Goal: Transaction & Acquisition: Book appointment/travel/reservation

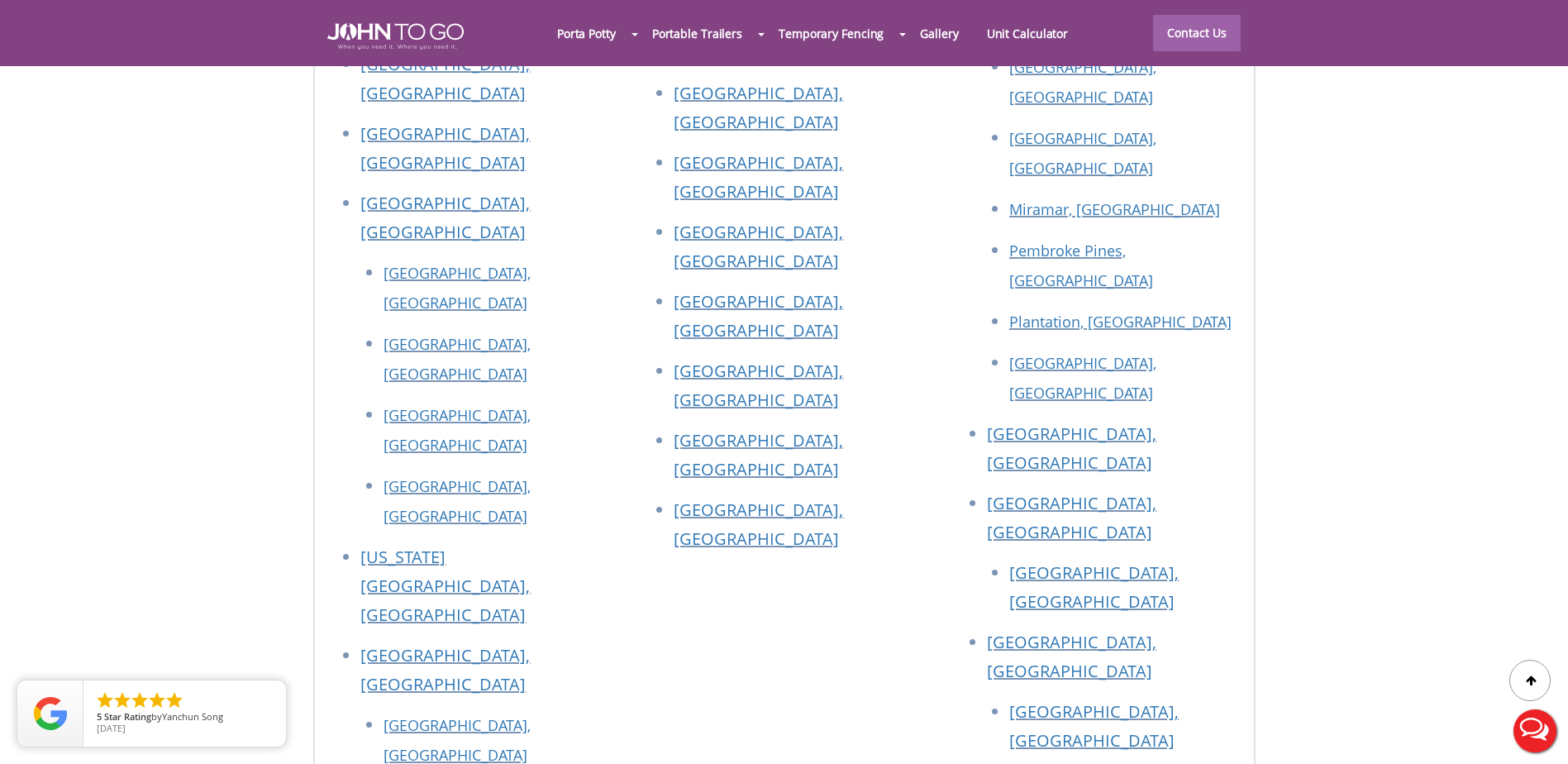
scroll to position [6366, 0]
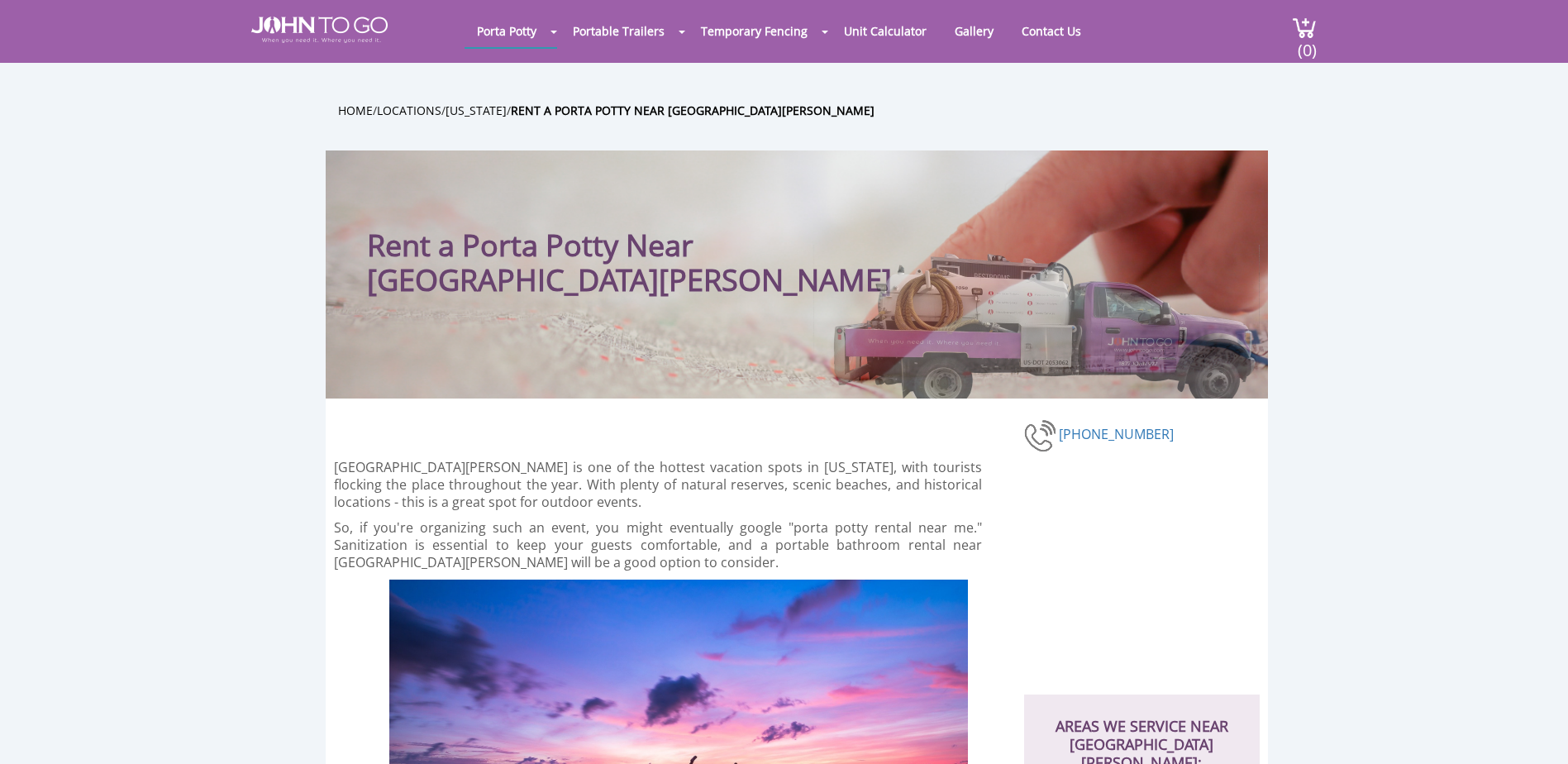
click at [831, 464] on p "[GEOGRAPHIC_DATA][PERSON_NAME] is one of the hottest vacation spots in [US_STAT…" at bounding box center [659, 484] width 649 height 52
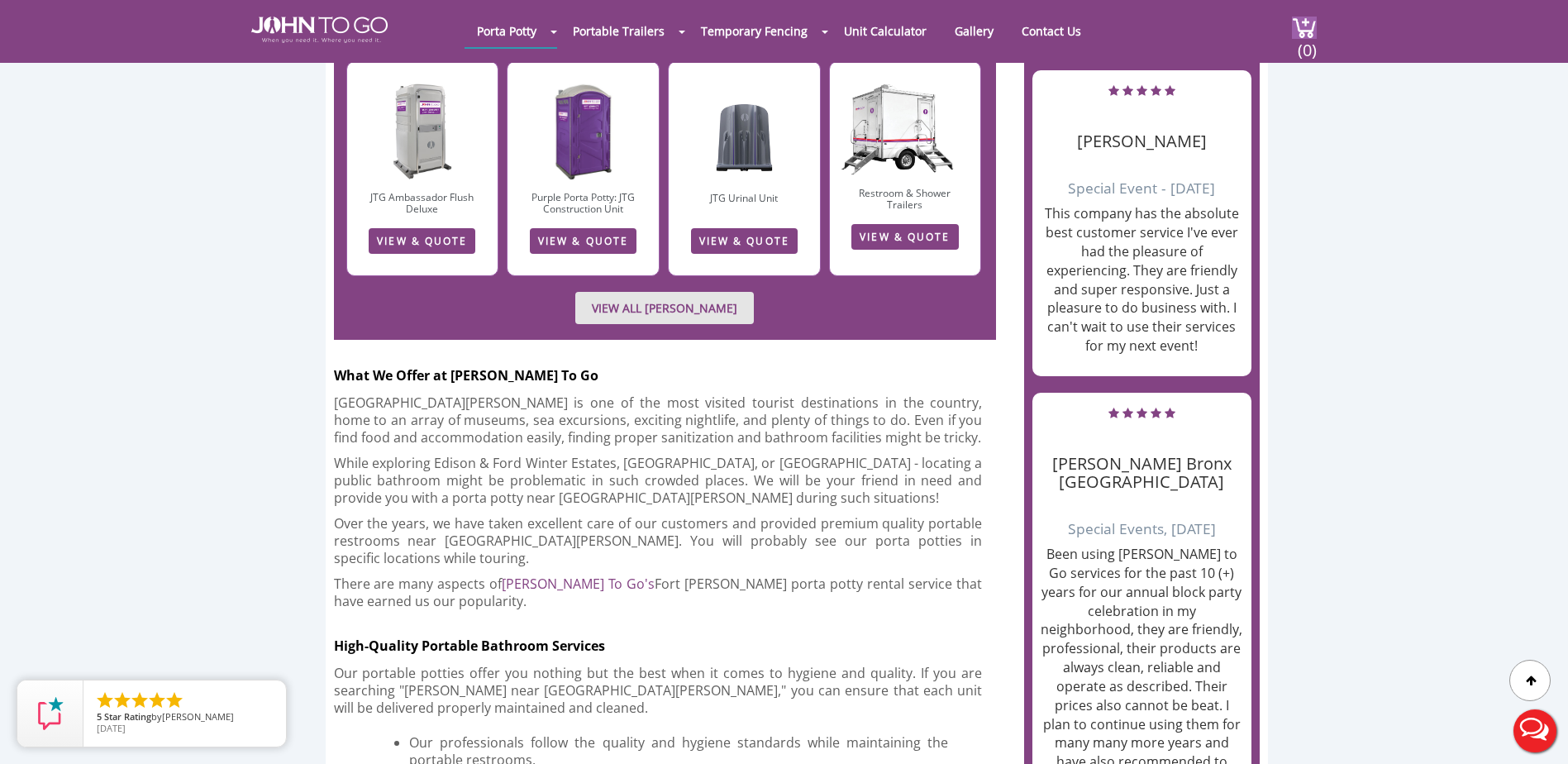
scroll to position [5291, 0]
